Goal: Task Accomplishment & Management: Complete application form

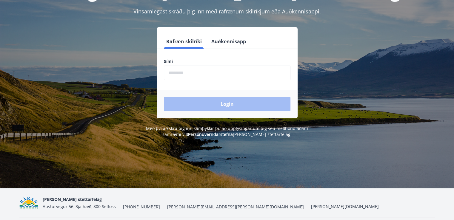
scroll to position [57, 0]
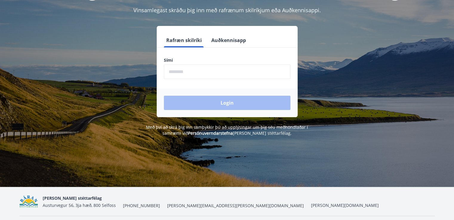
click at [177, 61] on label "Sími" at bounding box center [227, 60] width 127 height 6
click at [177, 70] on input "phone" at bounding box center [227, 72] width 127 height 15
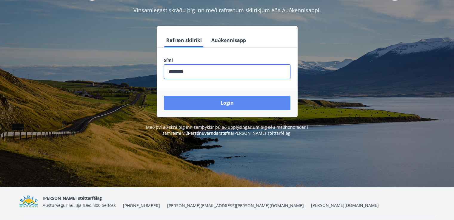
type input "********"
click at [227, 108] on button "Login" at bounding box center [227, 103] width 127 height 14
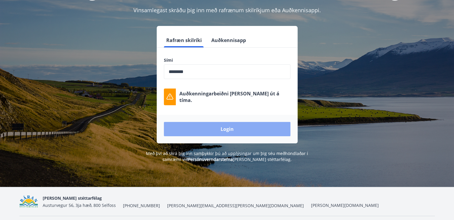
click at [227, 128] on button "Login" at bounding box center [227, 129] width 127 height 14
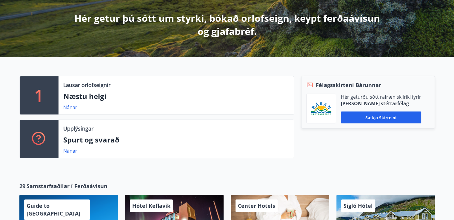
scroll to position [116, 0]
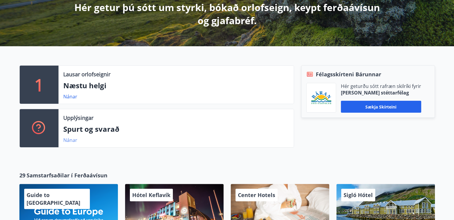
click at [69, 140] on link "Nánar" at bounding box center [70, 140] width 14 height 7
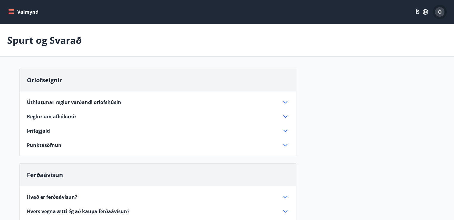
click at [438, 14] on div "Ó" at bounding box center [440, 12] width 10 height 10
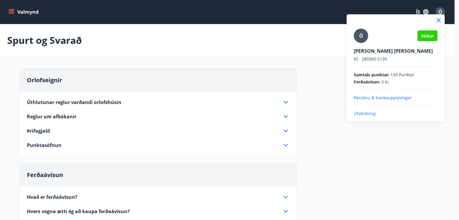
click at [367, 113] on p "Útskráning" at bounding box center [396, 114] width 84 height 6
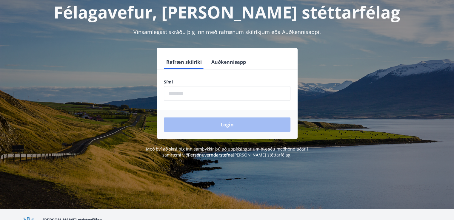
scroll to position [22, 0]
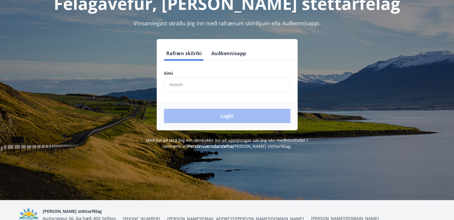
scroll to position [74, 0]
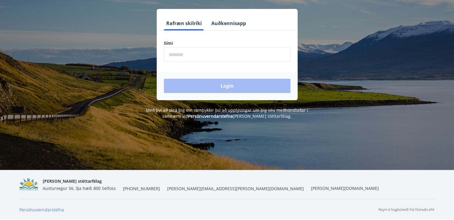
click at [46, 212] on link "Persónuverndarstefna" at bounding box center [41, 210] width 45 height 6
click at [108, 114] on div "Með því að skrá þig inn samþykkir þú að upplýsingar um þig séu meðhöndlaðar í s…" at bounding box center [227, 114] width 416 height 12
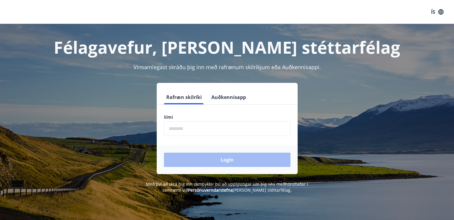
scroll to position [74, 0]
